Goal: Task Accomplishment & Management: Use online tool/utility

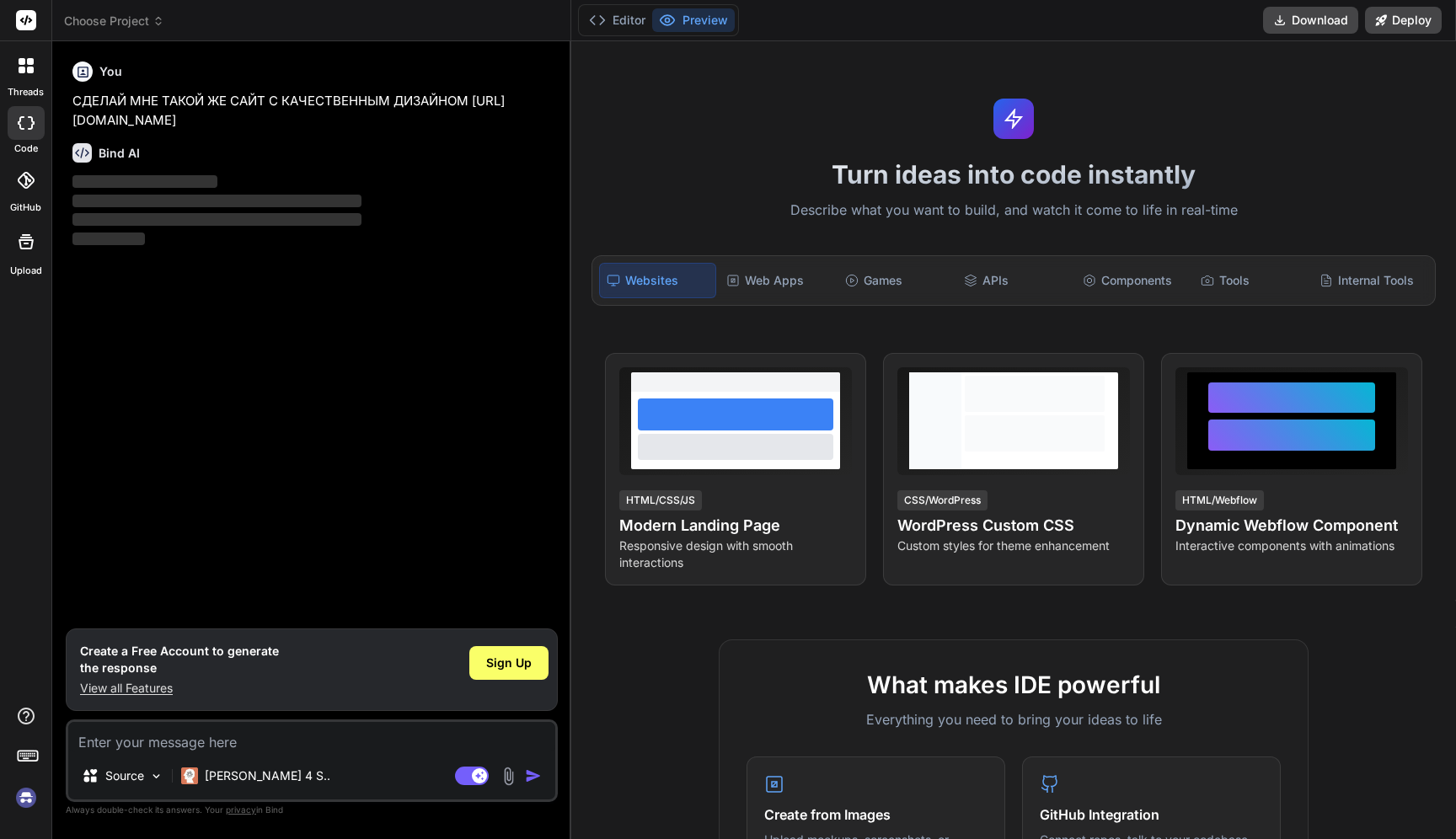
click at [639, 80] on div "Turn ideas into code instantly Describe what you want to build, and watch it co…" at bounding box center [1013, 440] width 885 height 797
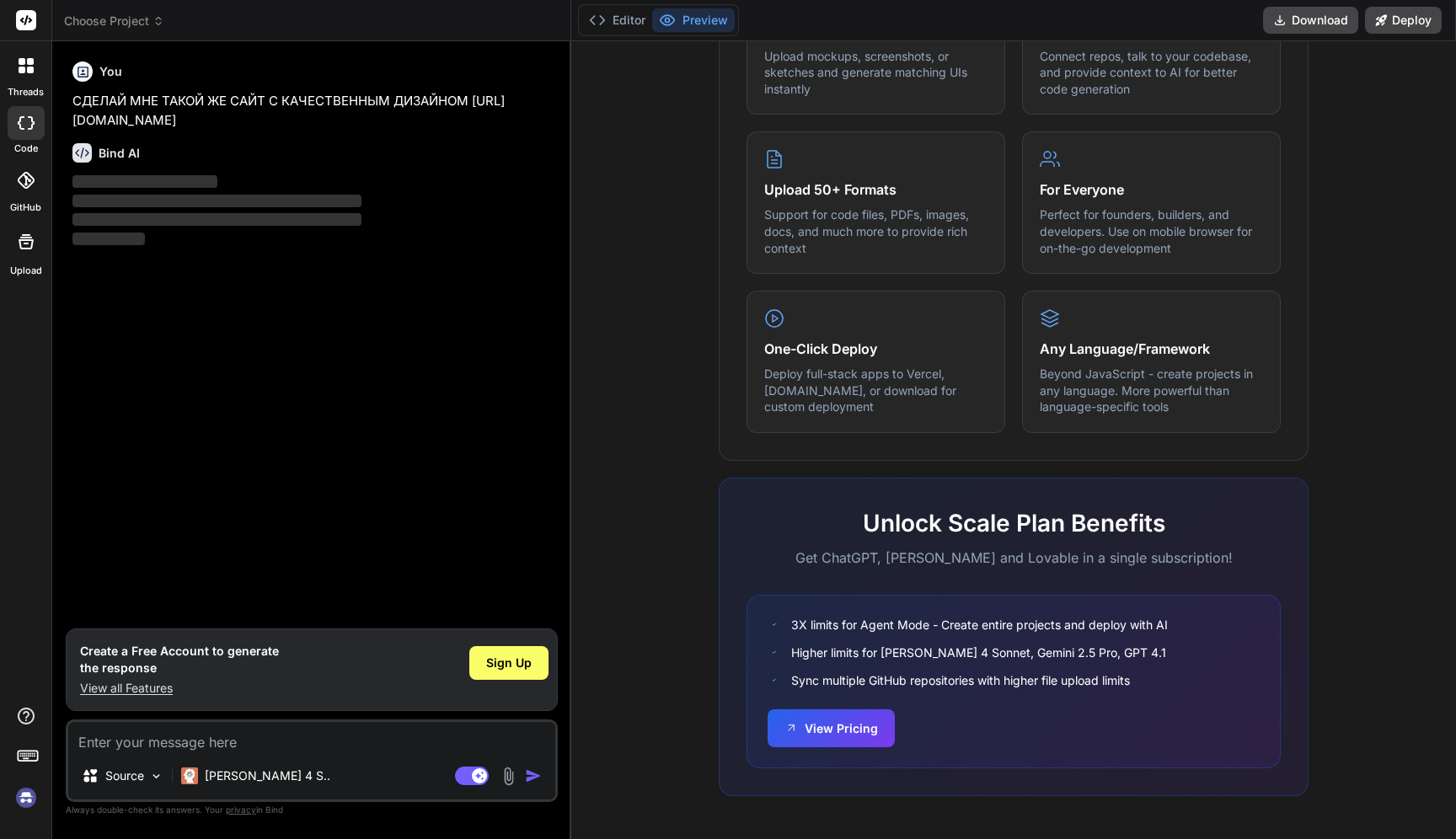
scroll to position [783, 0]
click at [388, 250] on div "You СДЕЛАЙ МНЕ ТАКОЙ ЖЕ САЙТ С КАЧЕСТВЕННЫМ ДИЗАЙНОМ https://cryptobubbles.net/…" at bounding box center [313, 341] width 488 height 573
click at [495, 658] on span "Sign Up" at bounding box center [509, 663] width 45 height 17
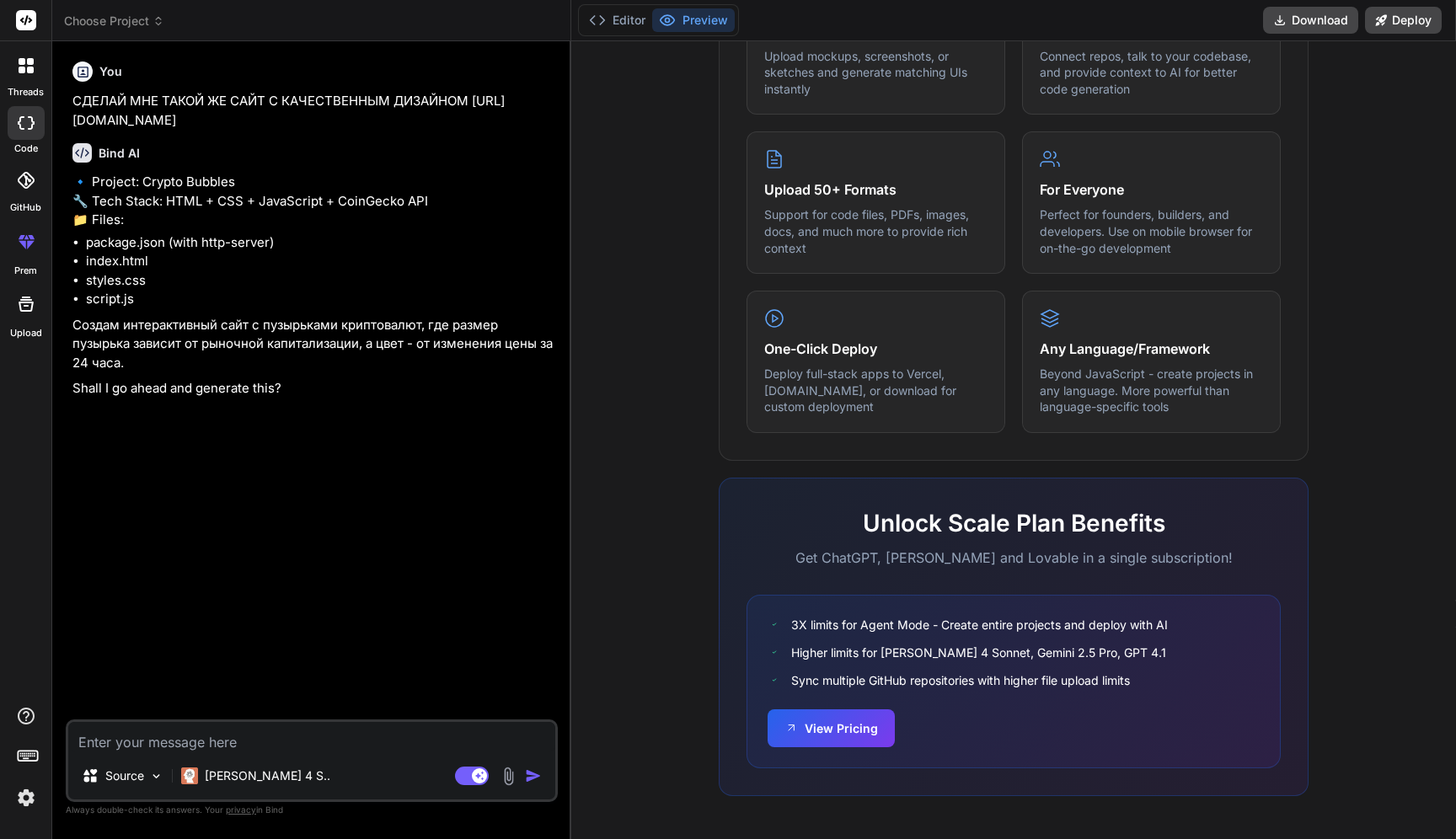
type textarea "x"
click at [187, 741] on textarea at bounding box center [311, 737] width 487 height 30
type textarea "l"
type textarea "x"
type textarea "lf"
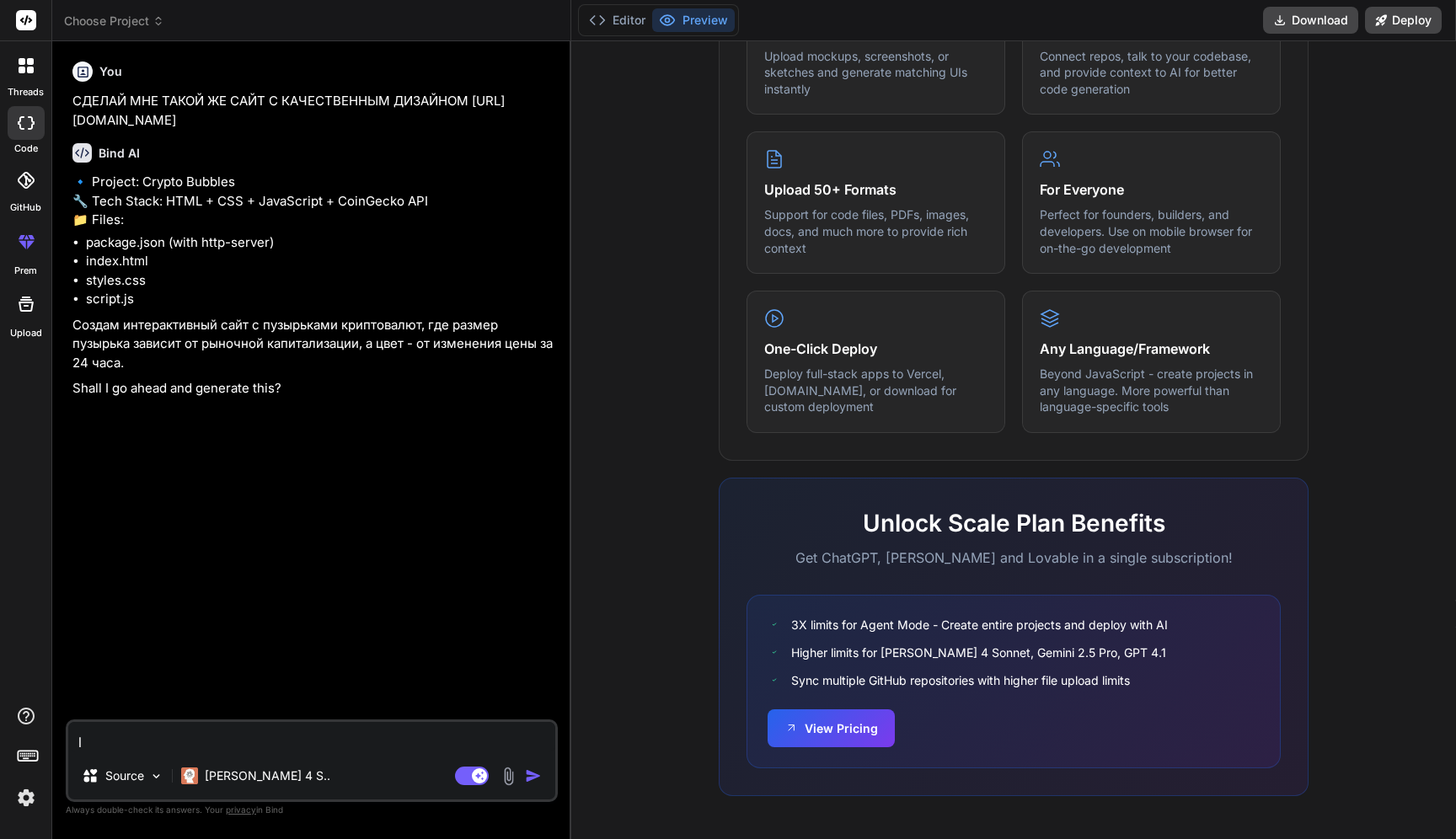
type textarea "x"
type textarea "lfd"
type textarea "x"
type textarea "lfdf"
type textarea "x"
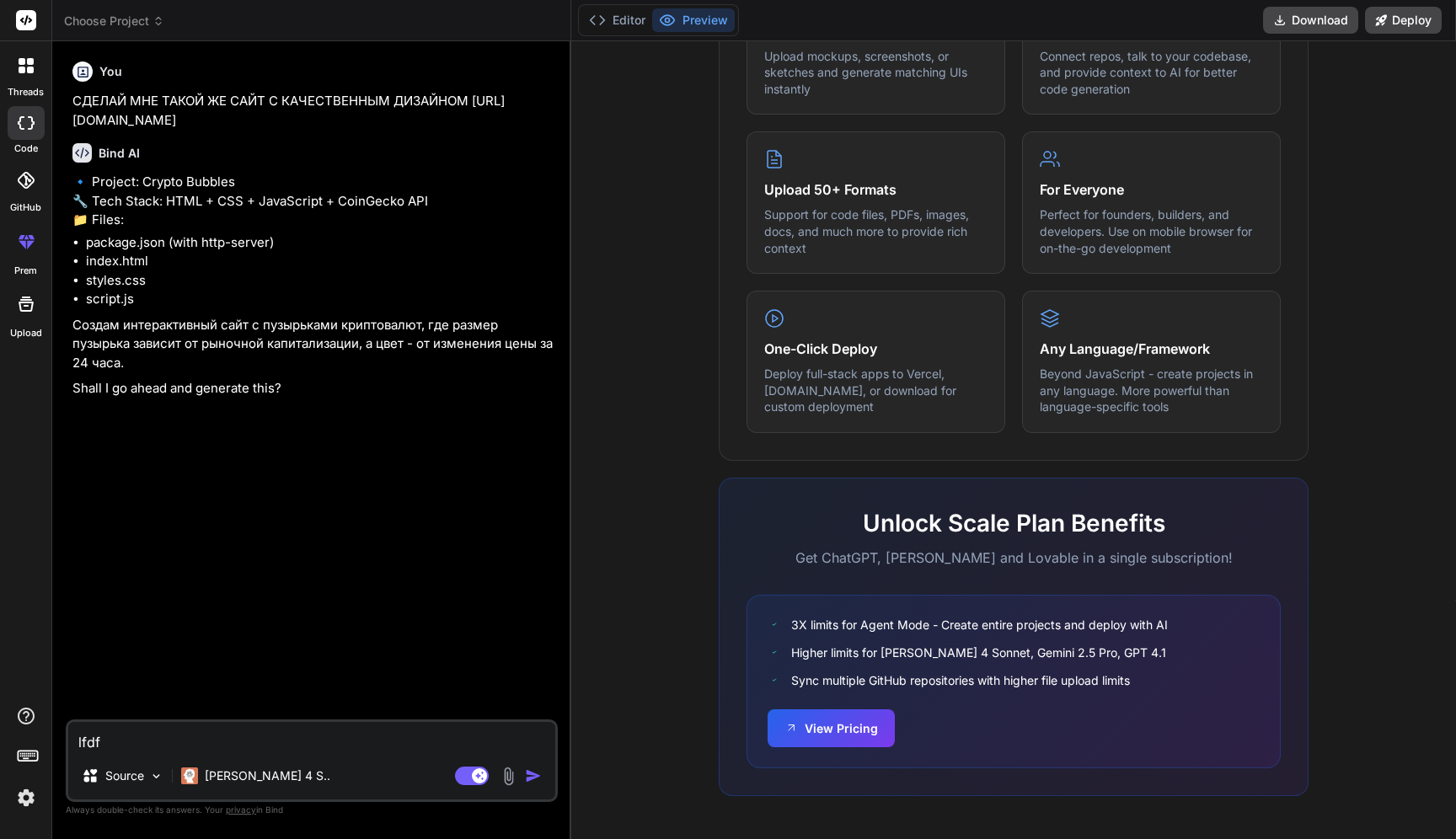
type textarea "lfdfq"
type textarea "x"
type textarea "lfdf"
type textarea "x"
type textarea "lfd"
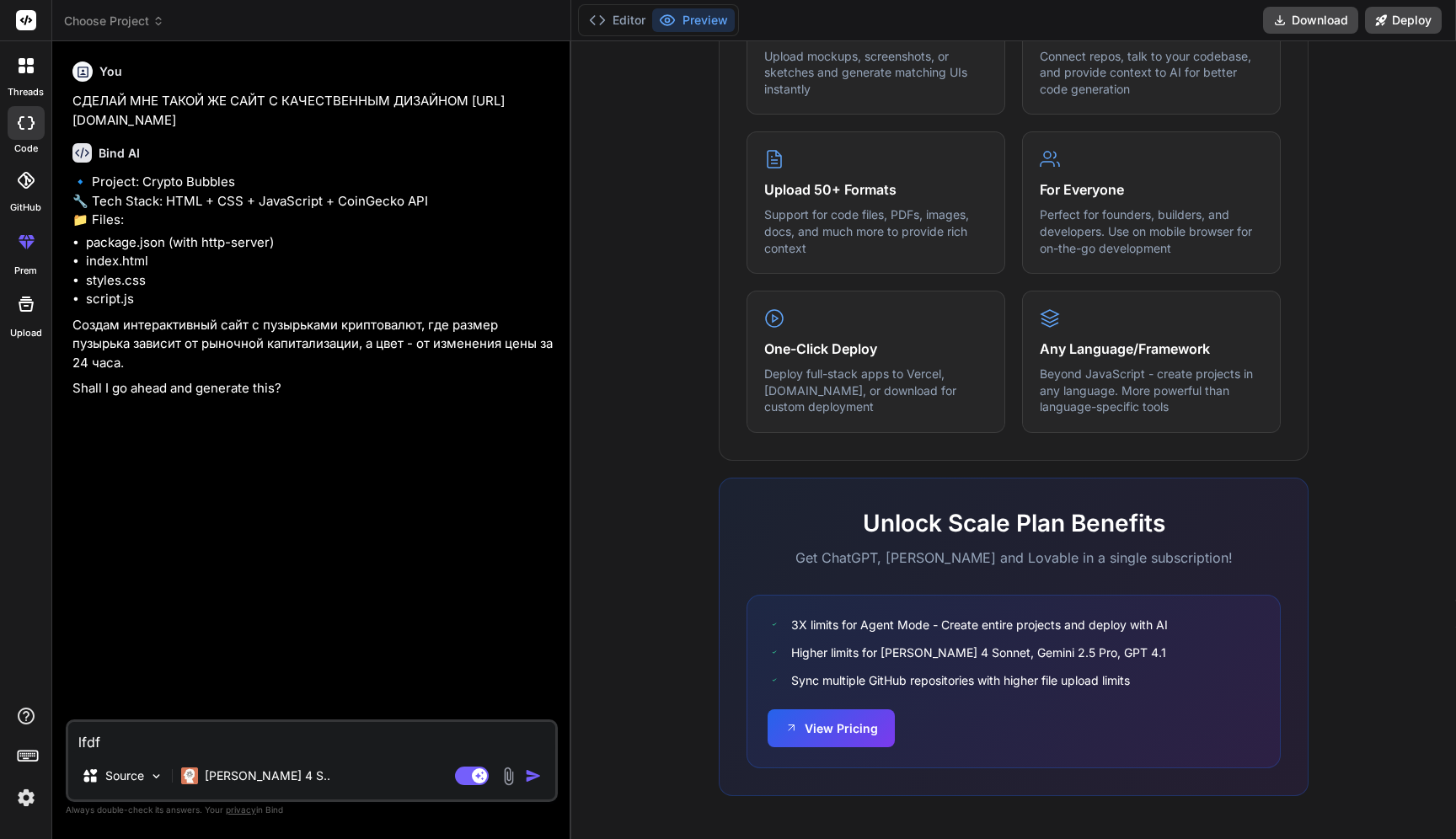
type textarea "x"
type textarea "lf"
type textarea "x"
type textarea "l"
type textarea "x"
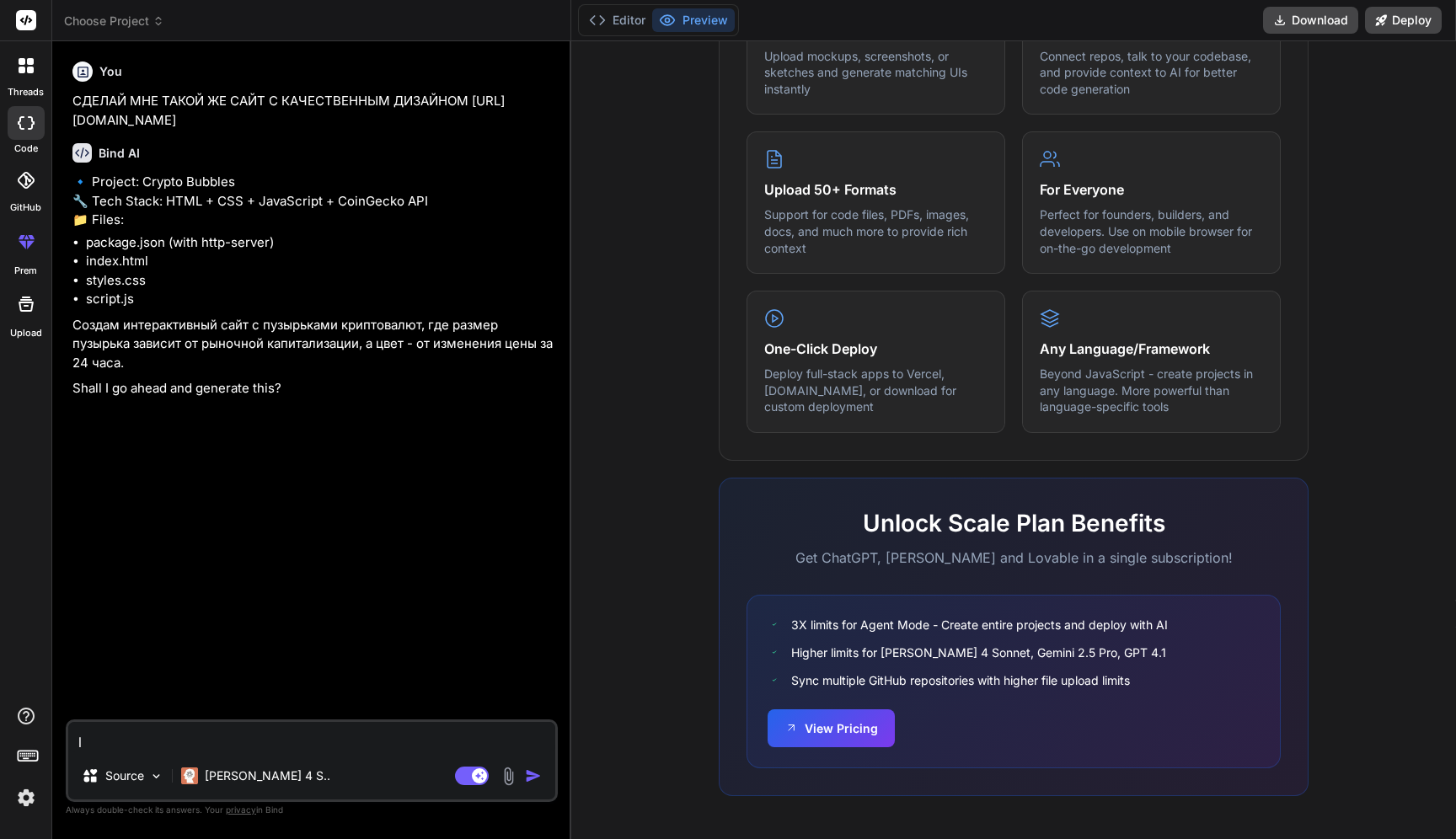
type textarea "x"
type textarea "Д"
type textarea "x"
type textarea "ДА"
type textarea "x"
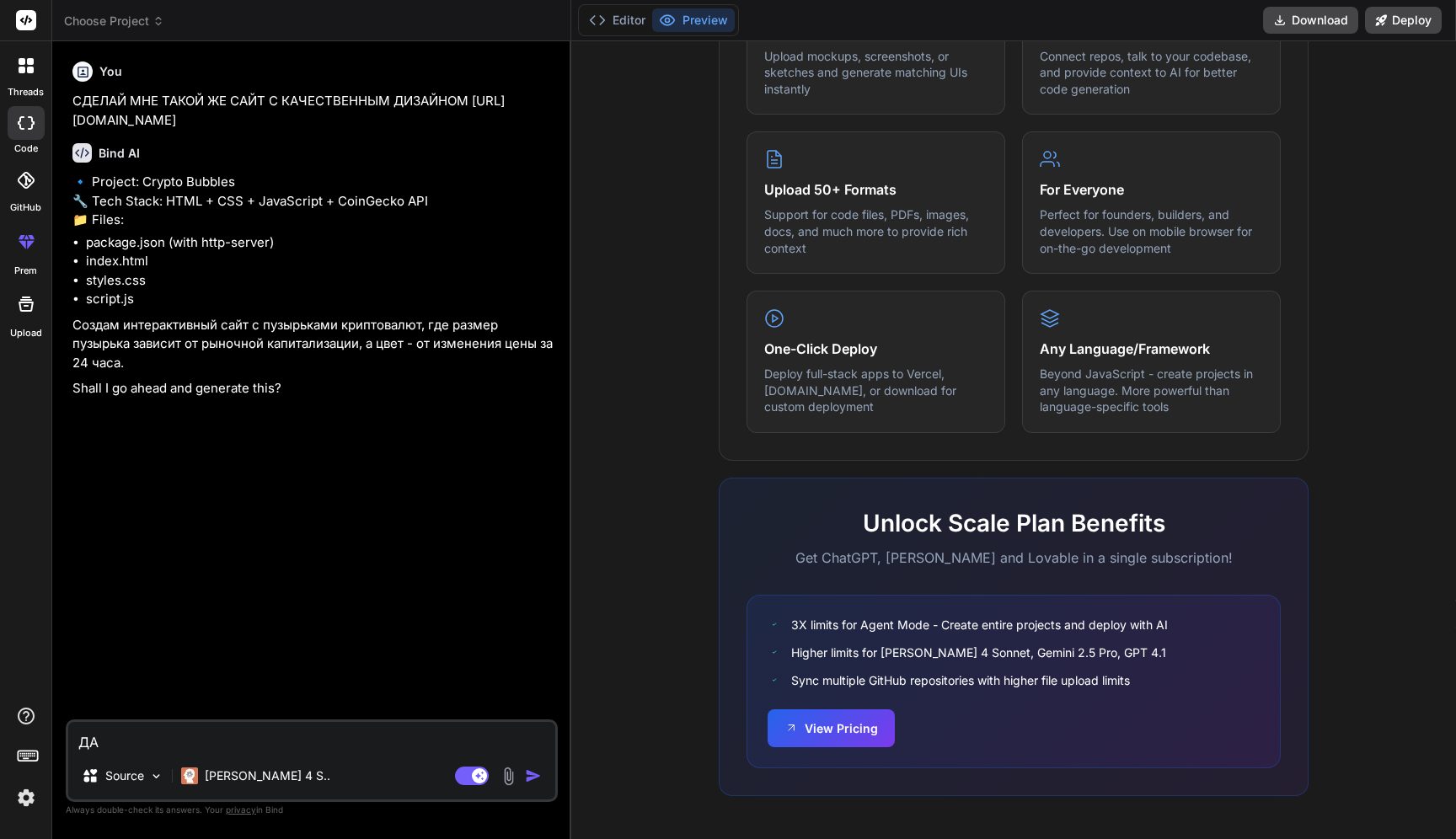
type textarea "ДАВ"
type textarea "x"
type textarea "ДАВА"
type textarea "x"
type textarea "ДАВАЙ"
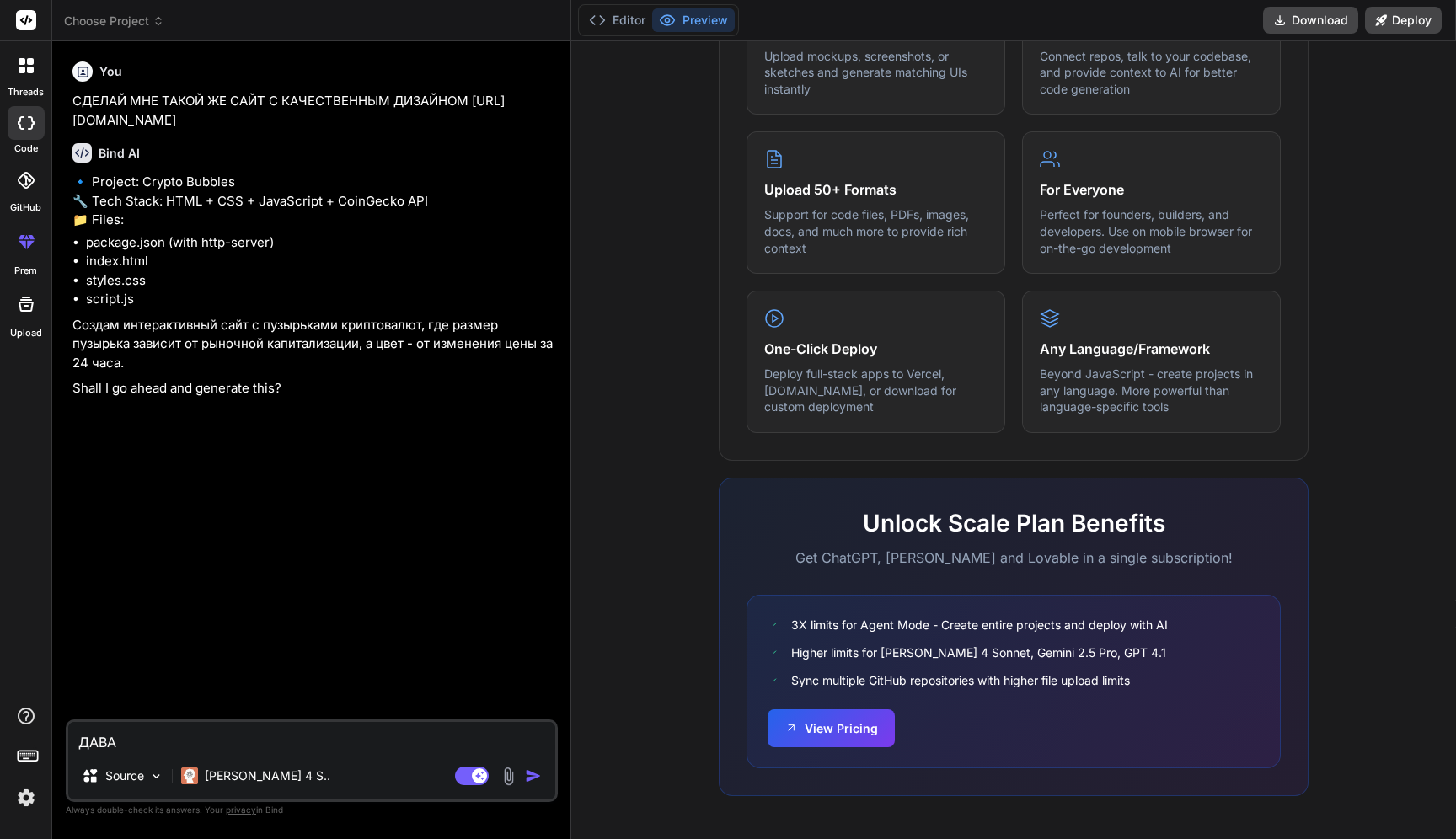
type textarea "x"
type textarea "ДАВАЙ"
type textarea "x"
type textarea "ДАВАЙ Д"
type textarea "x"
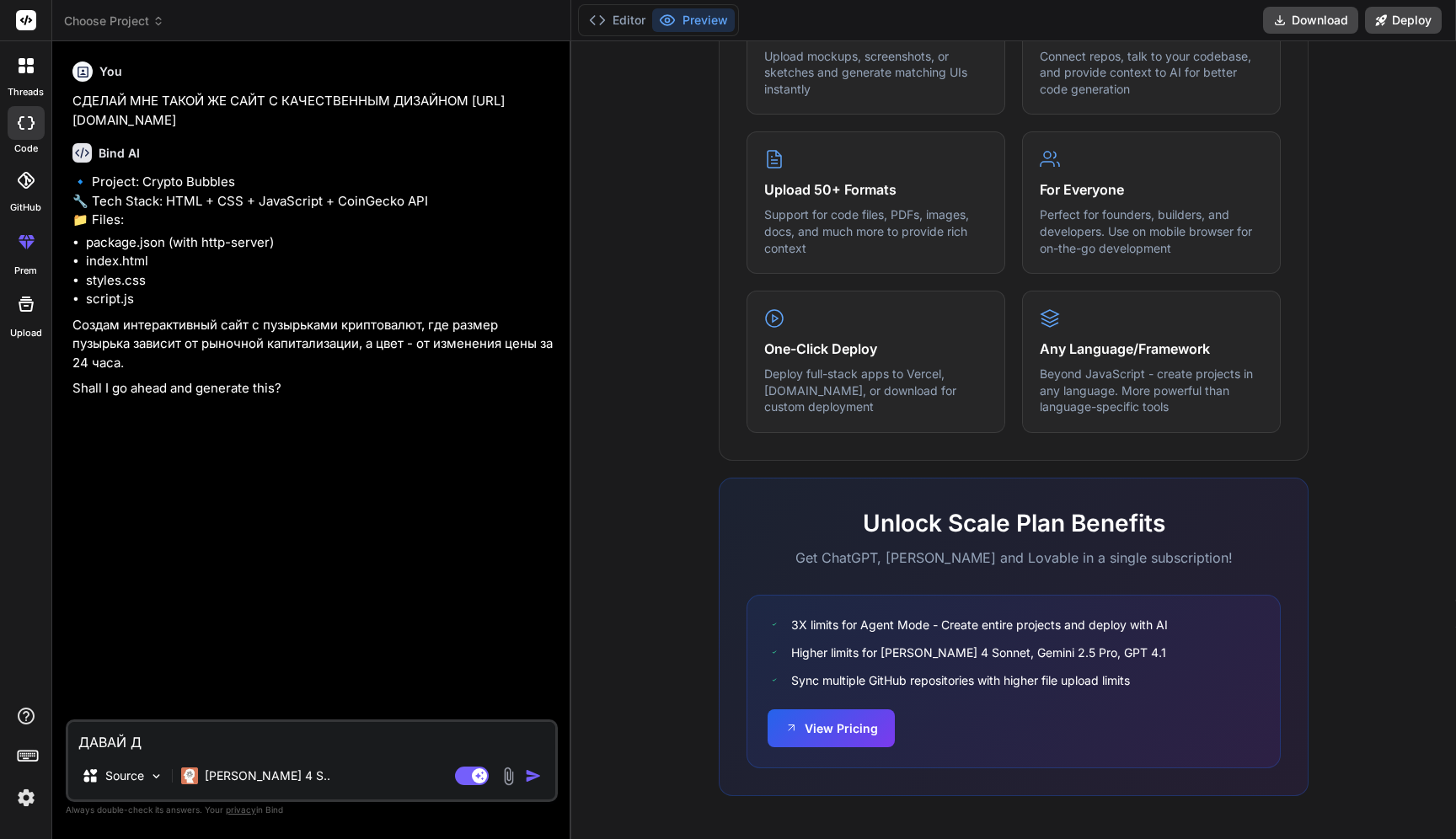
type textarea "ДАВАЙ ДЕ"
type textarea "x"
type textarea "ДАВАЙ ДЕЛ"
type textarea "x"
type textarea "ДАВАЙ ДЕЛА"
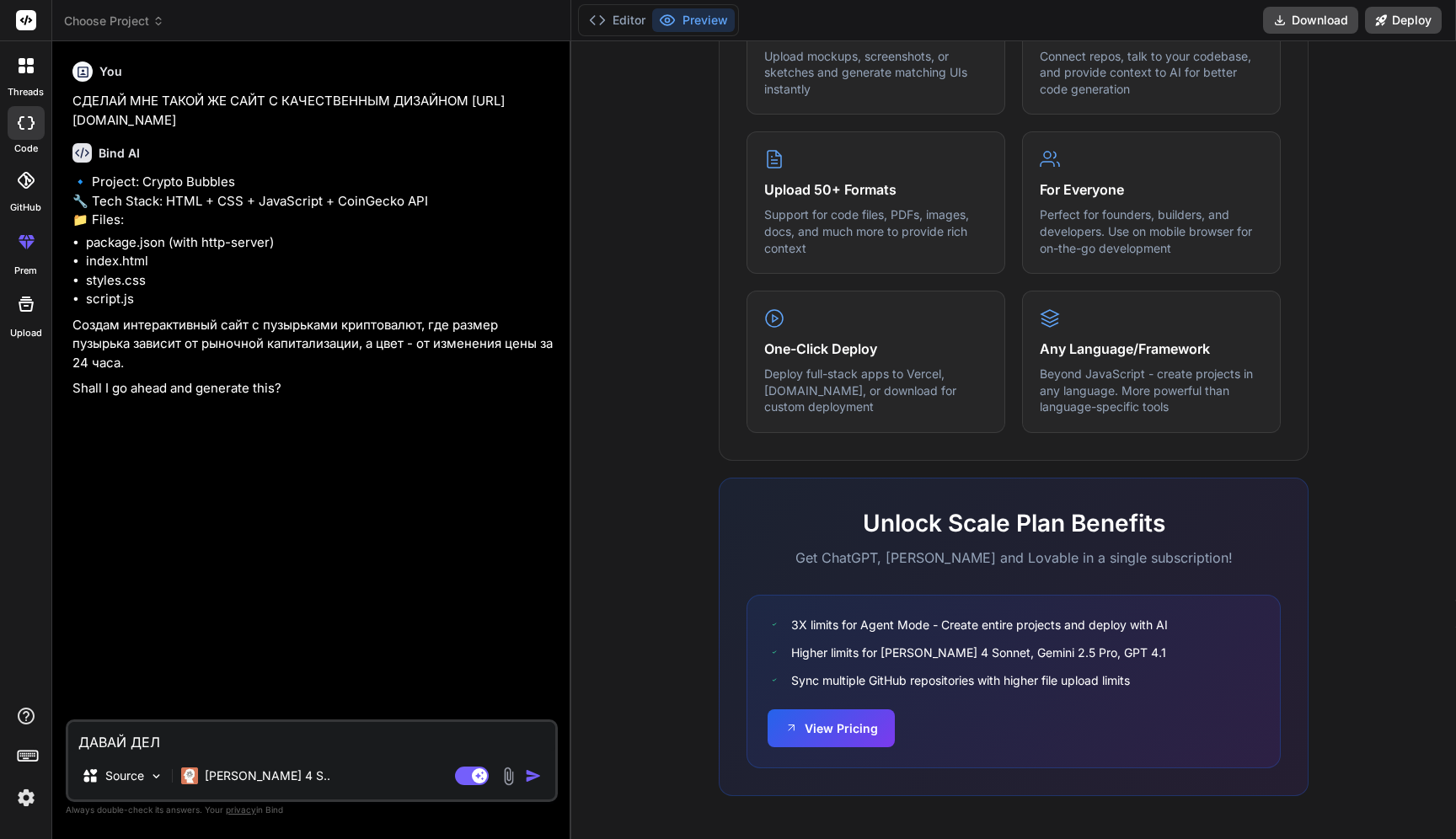
type textarea "x"
type textarea "ДАВАЙ ДЕЛАЙ"
type textarea "x"
type textarea "ДАВАЙ ДЕЛАЙ"
type textarea "x"
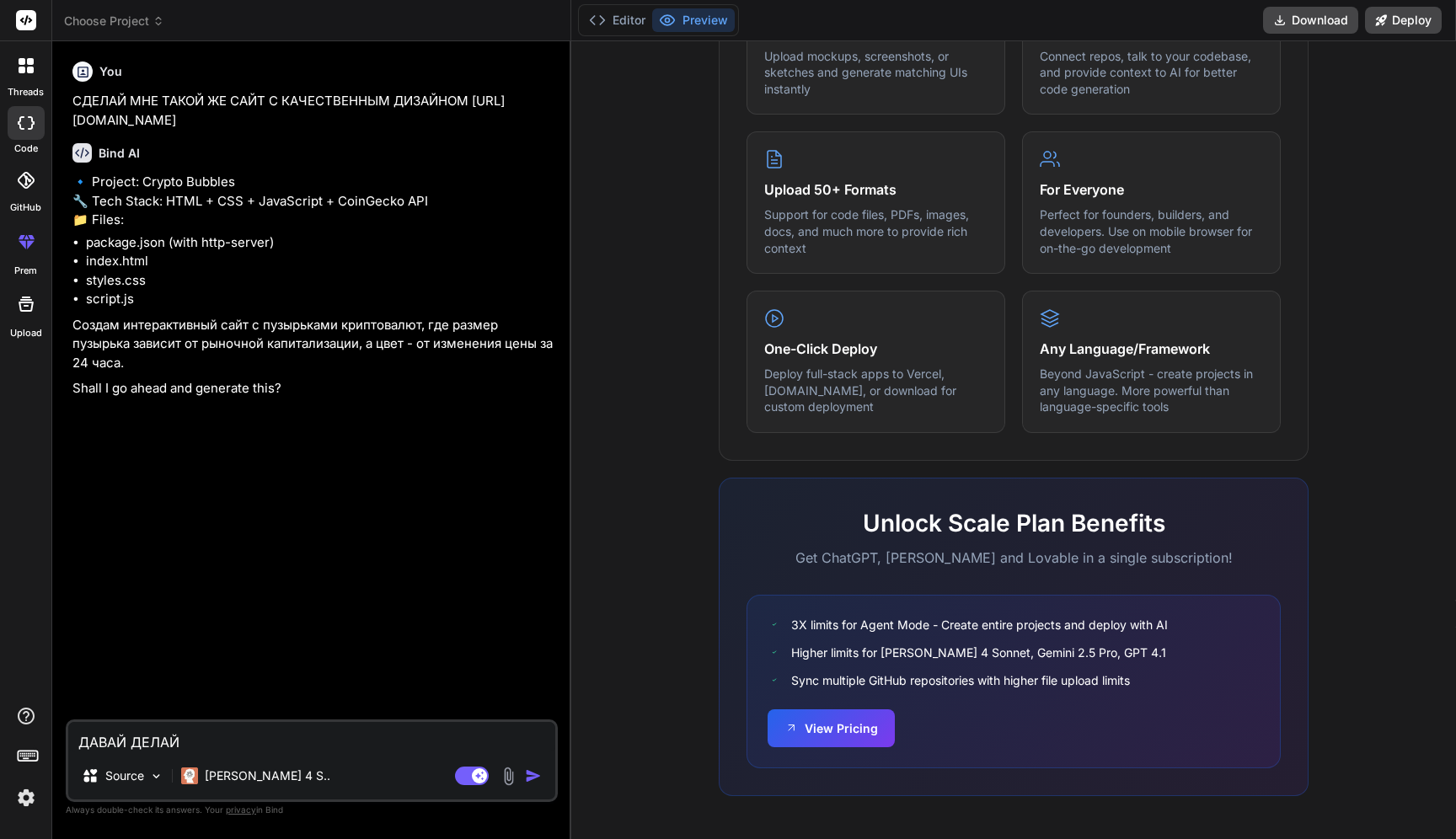
type textarea "ДАВАЙ ДЕЛАЙ М"
type textarea "x"
type textarea "ДАВАЙ ДЕЛАЙ МН"
type textarea "x"
type textarea "ДАВАЙ ДЕЛАЙ МНЕ"
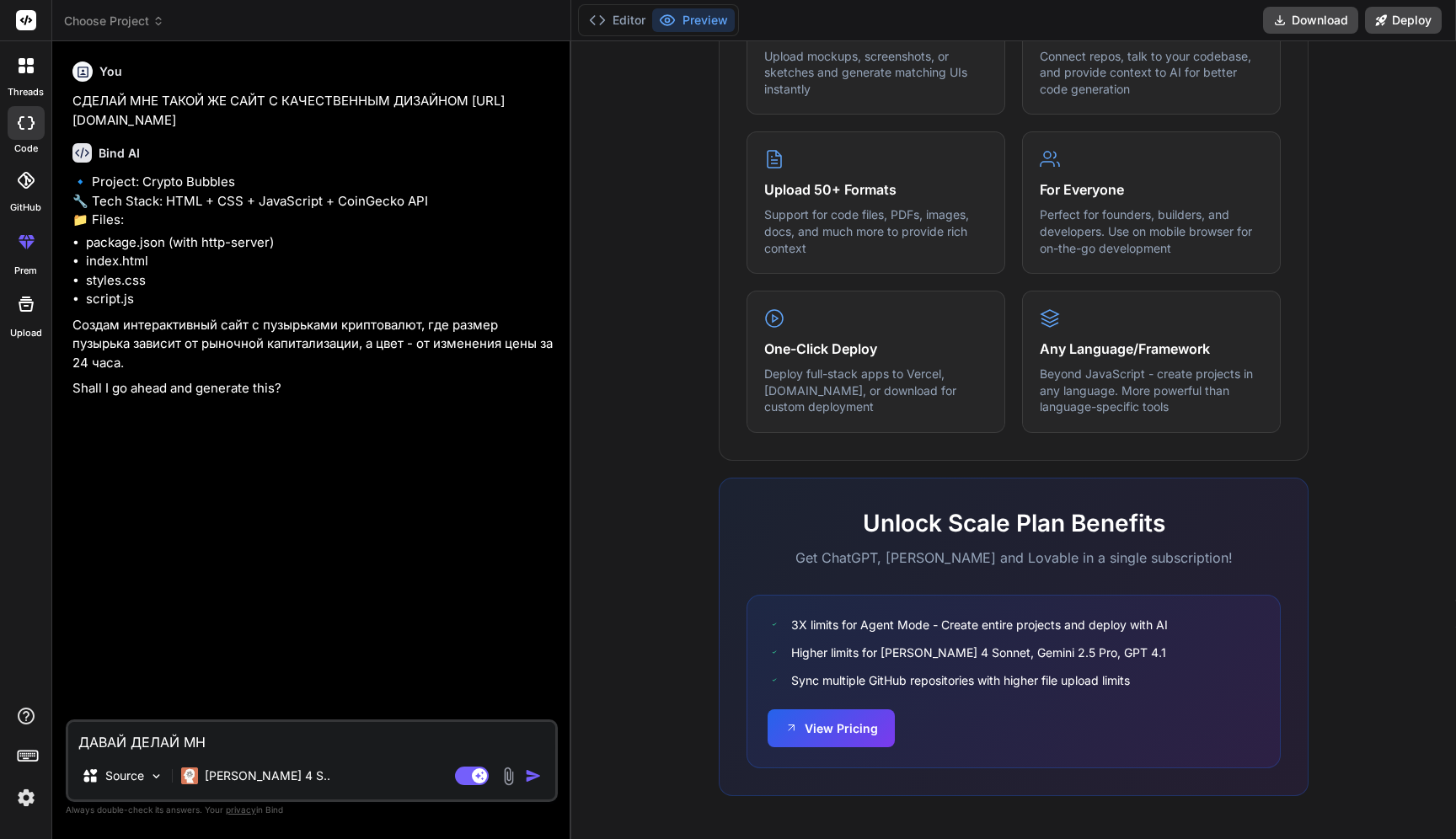
type textarea "x"
type textarea "ДАВАЙ ДЕЛАЙ МНЕ"
type textarea "x"
type textarea "ДАВАЙ ДЕЛАЙ МНЕ Т"
type textarea "x"
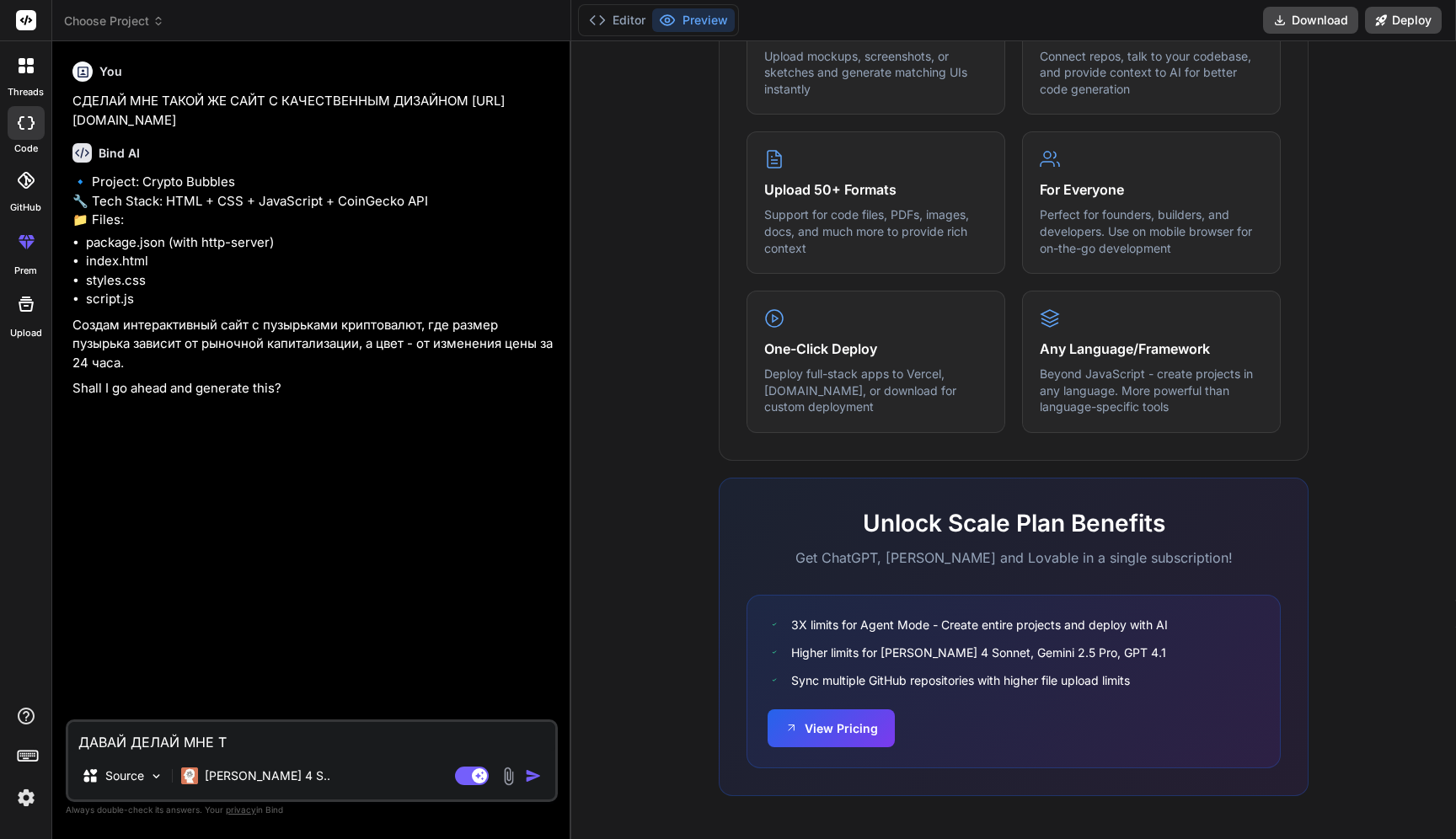
type textarea "ДАВАЙ ДЕЛАЙ МНЕ ТА"
type textarea "x"
type textarea "ДАВАЙ ДЕЛАЙ МНЕ ТАК"
type textarea "x"
type textarea "ДАВАЙ ДЕЛАЙ МНЕ ТАКО"
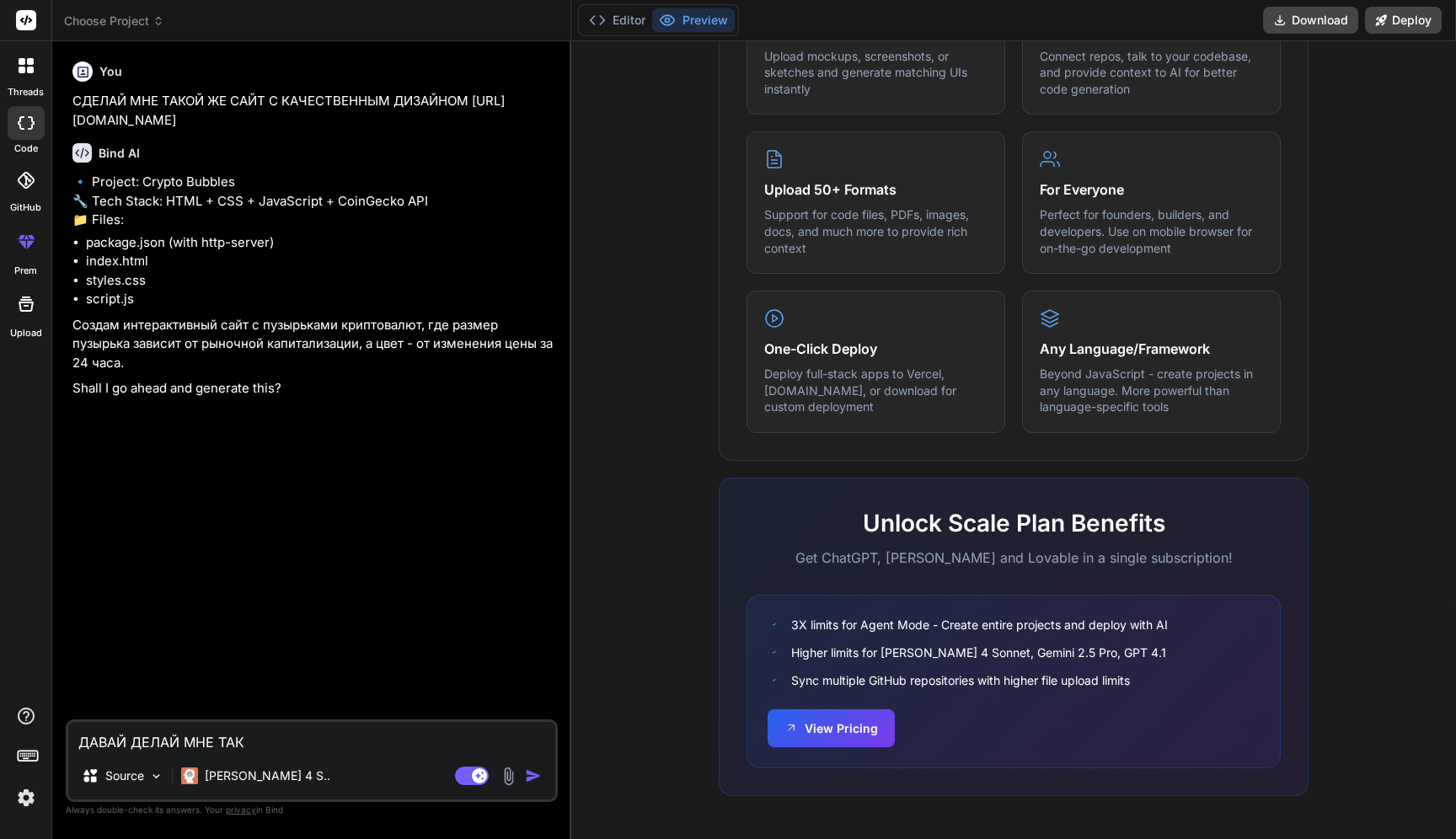
type textarea "x"
type textarea "ДАВАЙ ДЕЛАЙ МНЕ ТАКОЙ"
type textarea "x"
type textarea "ДАВАЙ ДЕЛАЙ МНЕ ТАКОЙ"
type textarea "x"
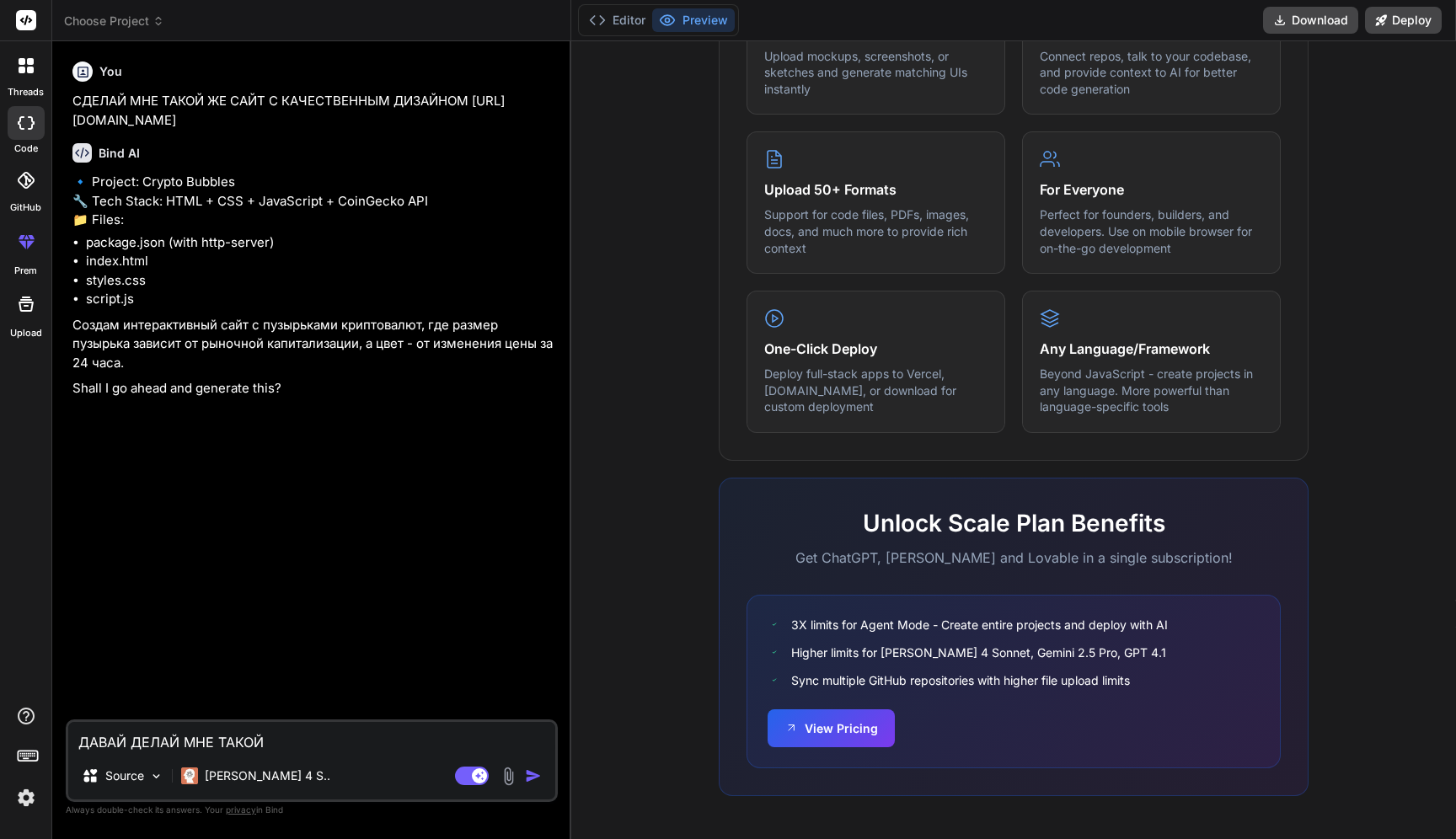
type textarea "ДАВАЙ ДЕЛАЙ МНЕ ТАКОЙ С"
type textarea "x"
type textarea "ДАВАЙ ДЕЛАЙ МНЕ ТАКОЙ СА"
type textarea "x"
type textarea "ДАВАЙ ДЕЛАЙ МНЕ ТАКОЙ САЙ"
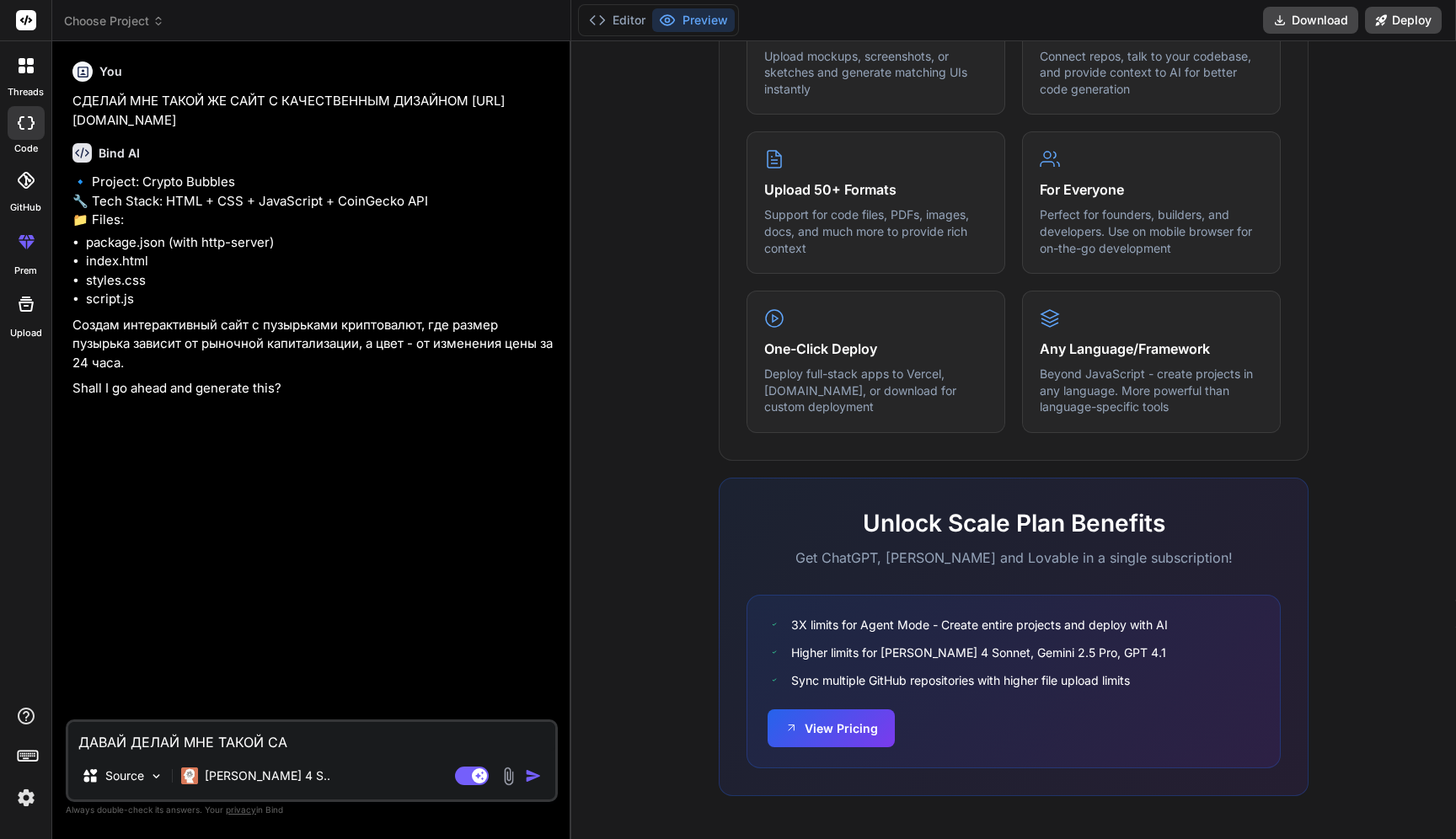
type textarea "x"
type textarea "ДАВАЙ ДЕЛАЙ МНЕ ТАКОЙ САЙТ"
type textarea "x"
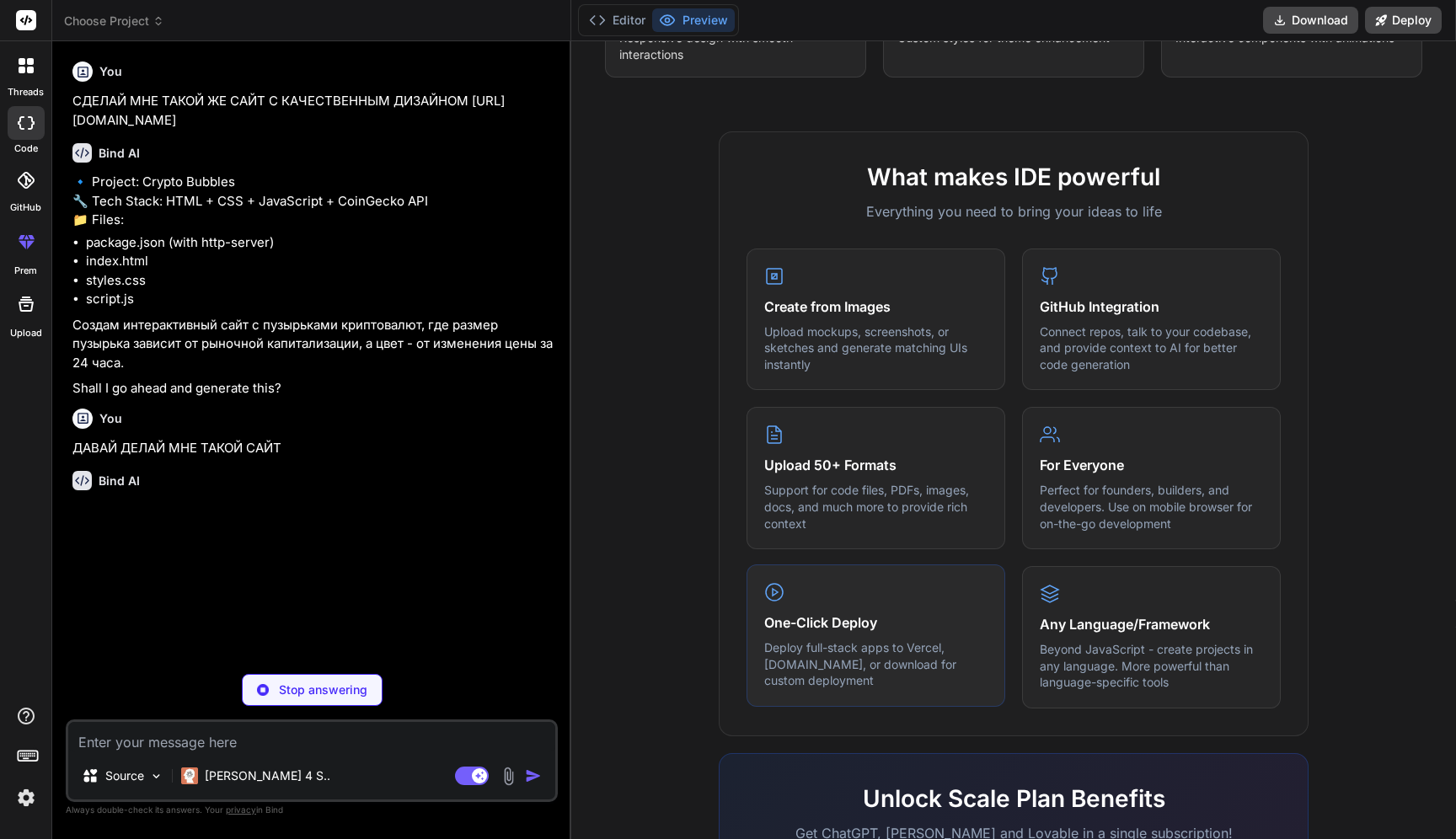
scroll to position [22, 0]
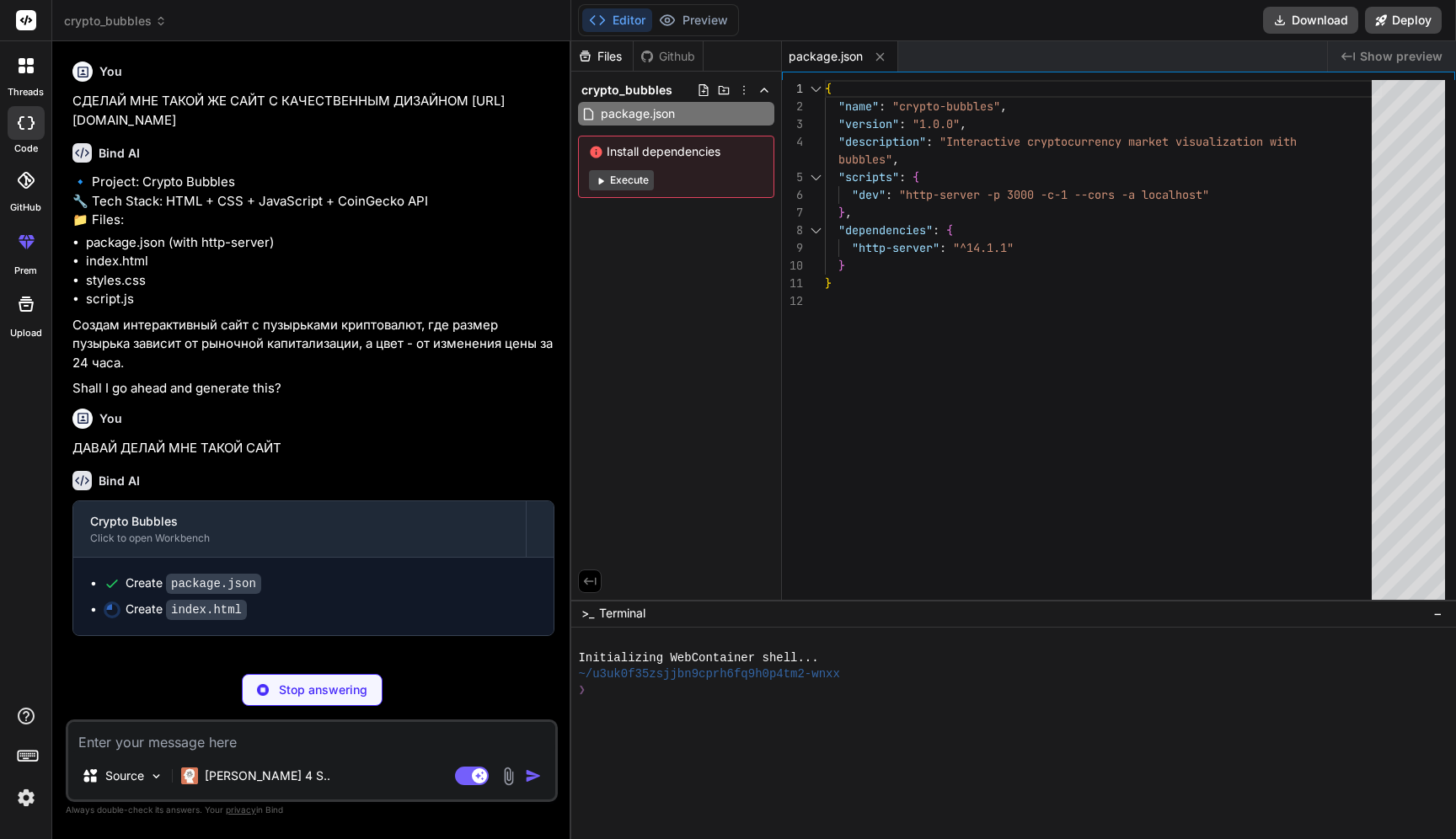
type textarea "x"
type textarea "</div> </div> <script src="script.js"></script> </body> </html>"
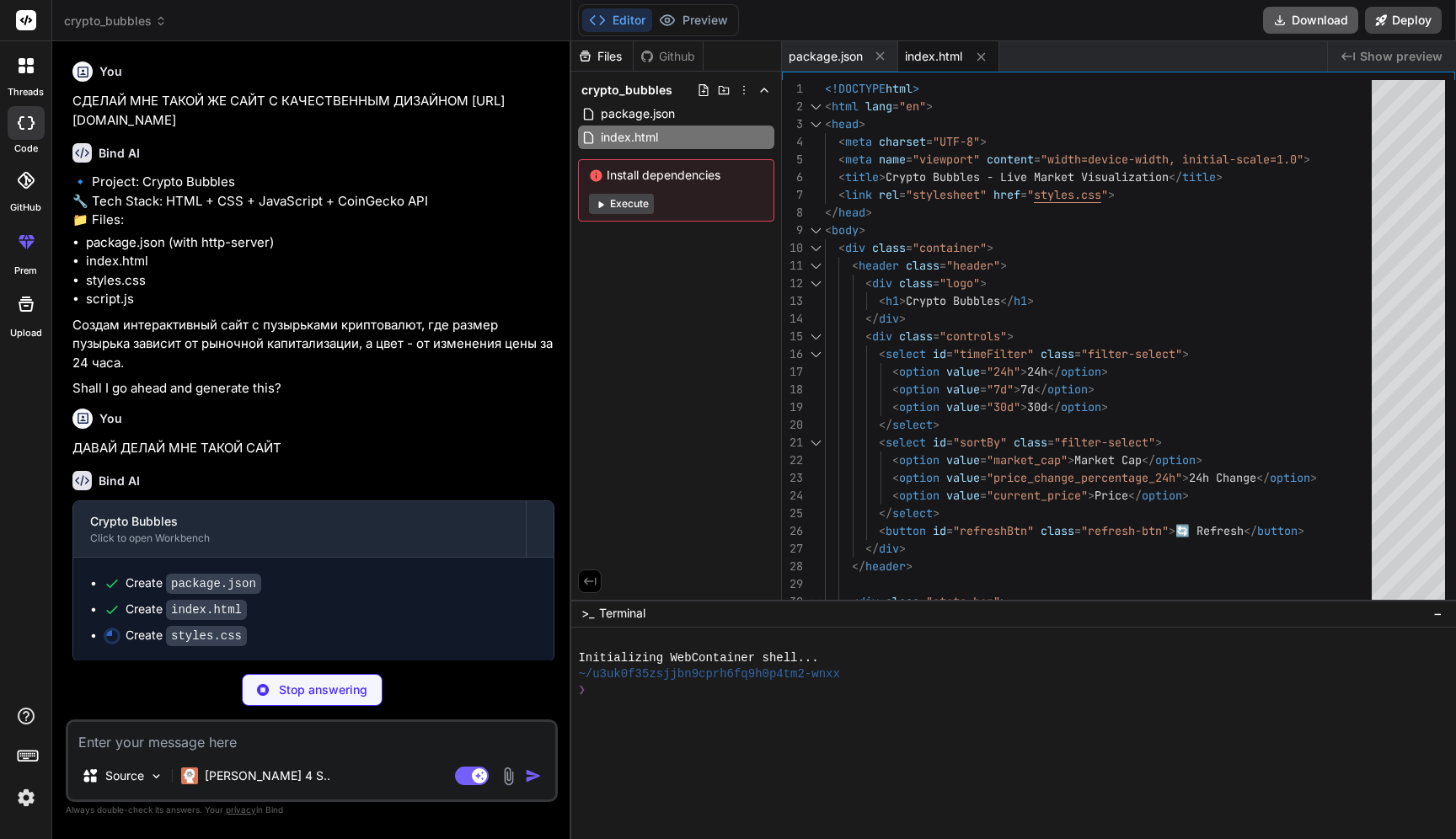
type textarea "x"
type textarea "flex-wrap: wrap; justify-content: center; } }"
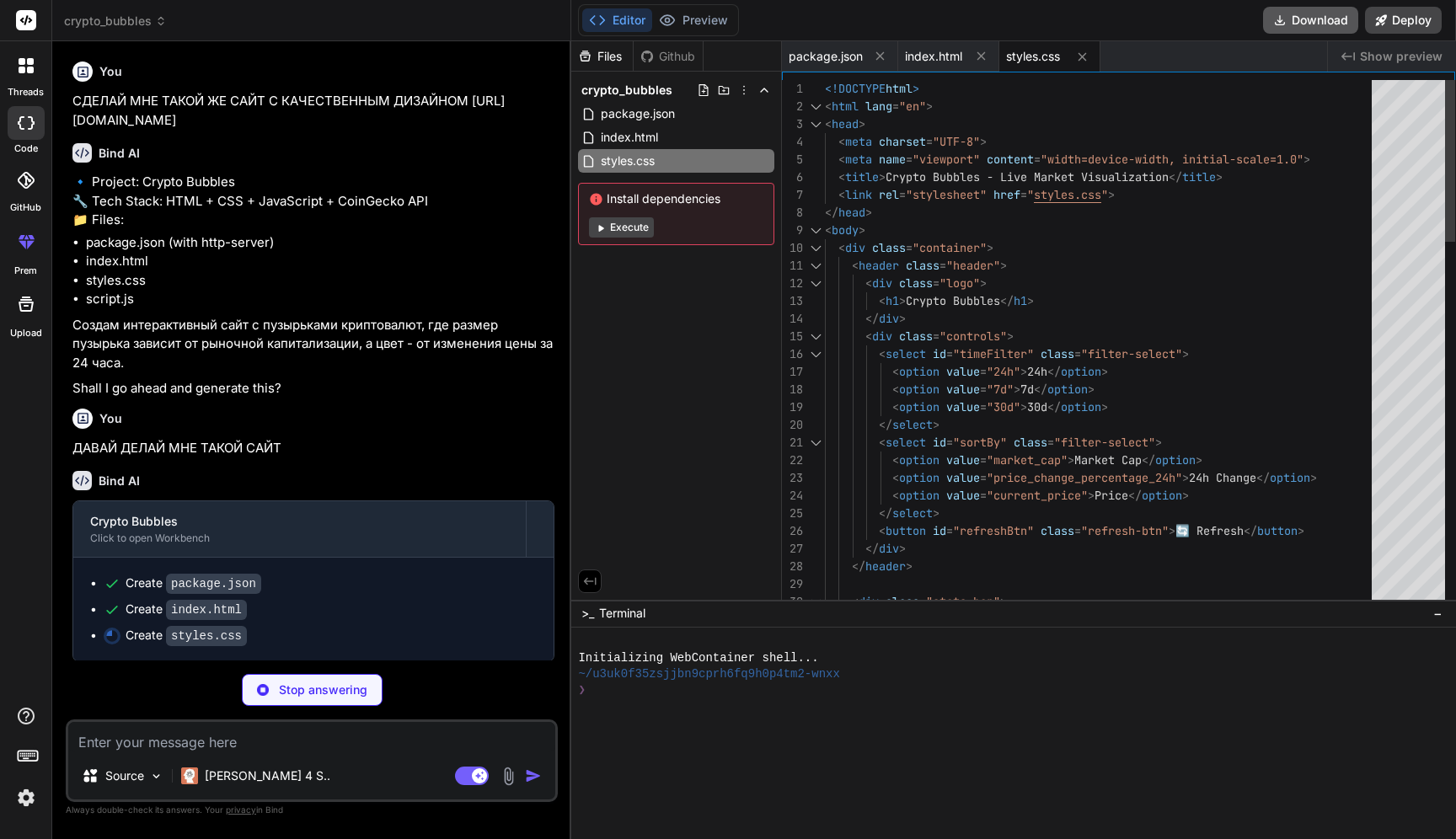
type textarea "x"
type textarea ".controls { flex-wrap: wrap; justify-content: center; } }"
type textarea "x"
type textarea "// Initialize the application when the page loads document.addEventListener('DO…"
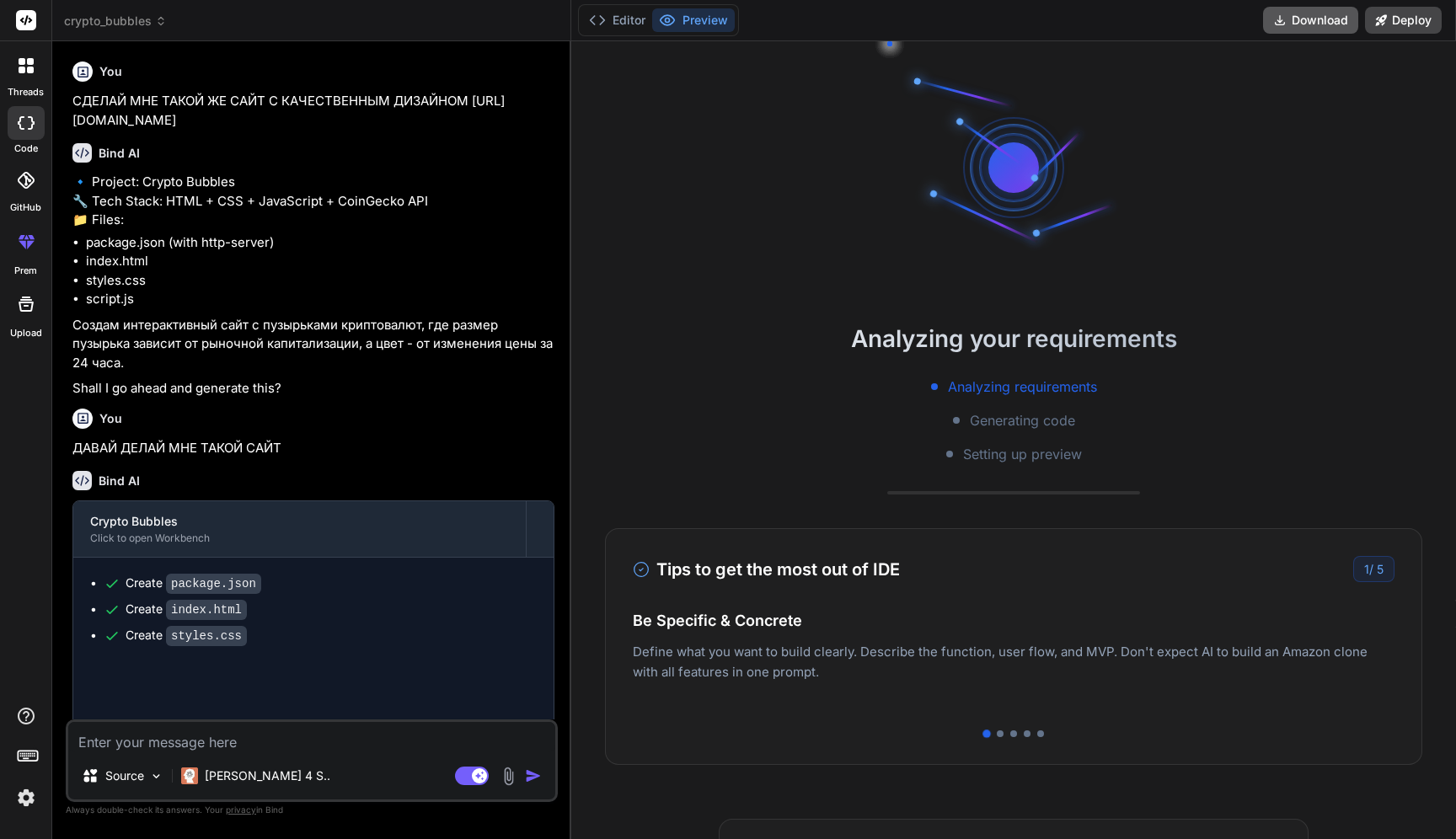
type textarea "x"
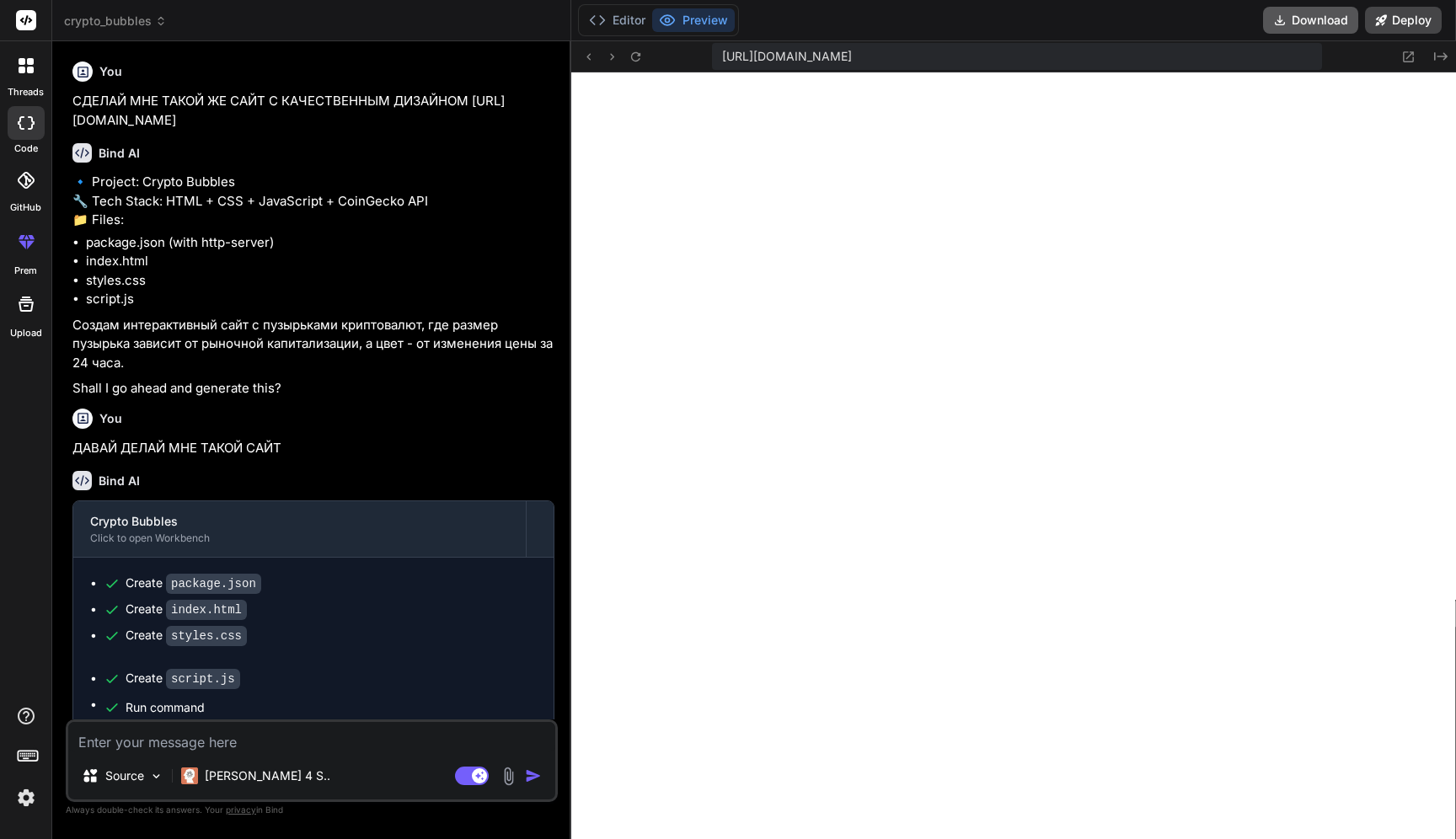
scroll to position [720, 0]
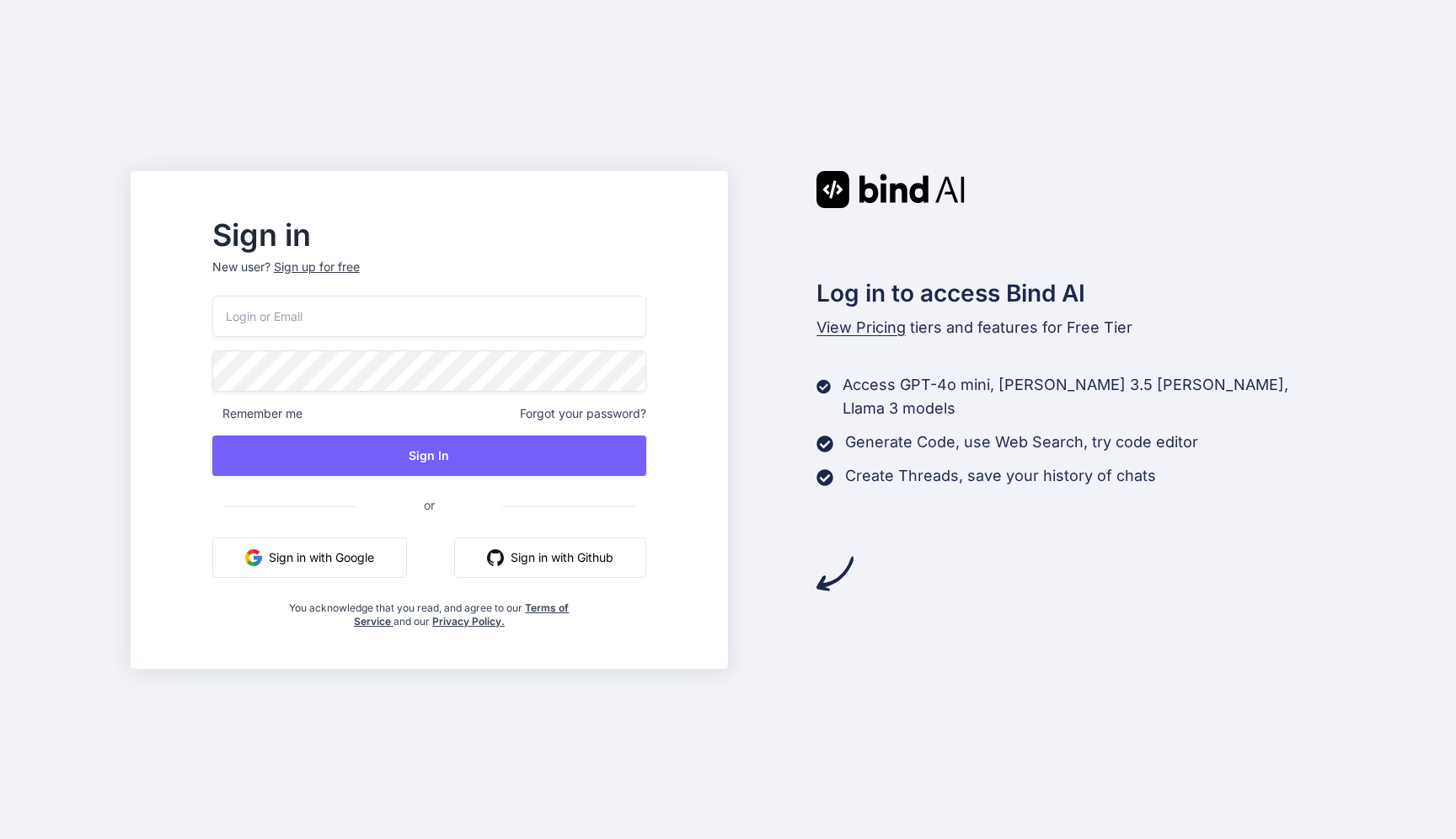
click at [350, 549] on button "Sign in with Google" at bounding box center [309, 557] width 195 height 41
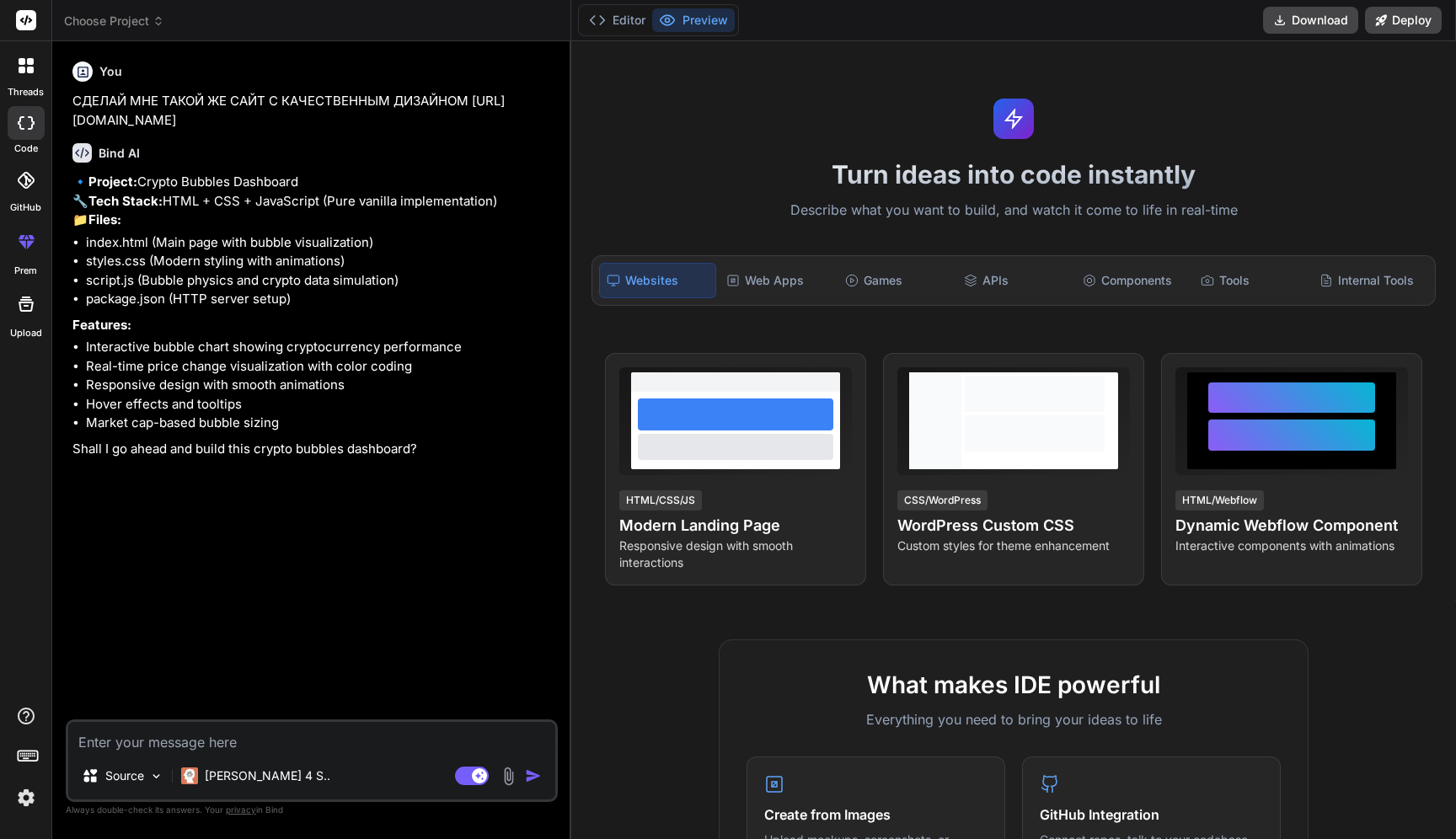
type textarea "x"
